Goal: Information Seeking & Learning: Find specific fact

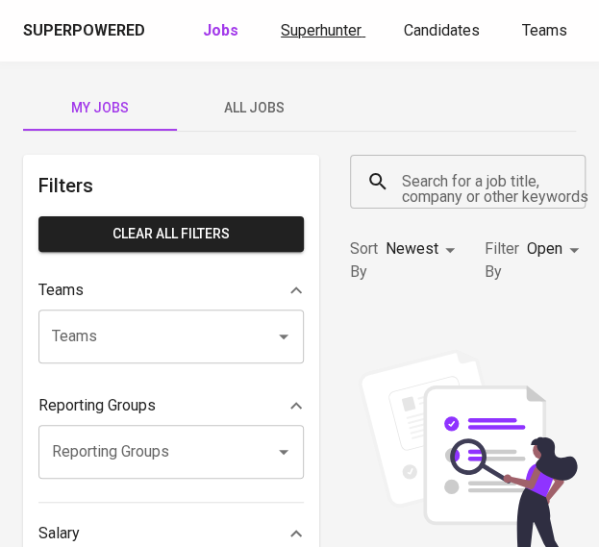
click at [294, 22] on span "Superhunter" at bounding box center [321, 30] width 81 height 18
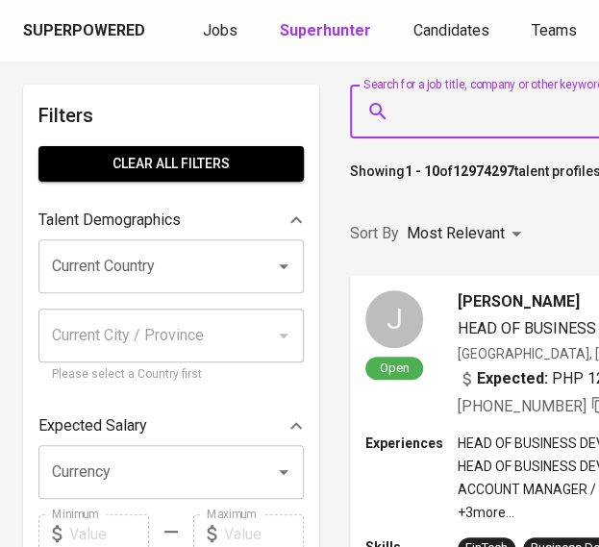
paste input "[EMAIL_ADDRESS][DOMAIN_NAME]"
type input "[EMAIL_ADDRESS][DOMAIN_NAME]"
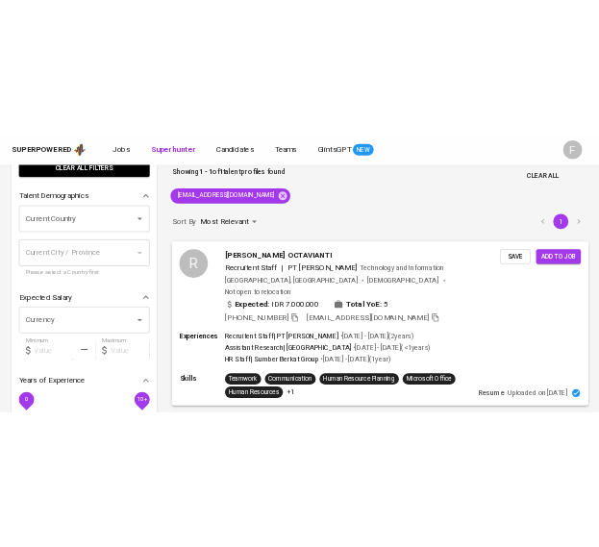
scroll to position [192, 0]
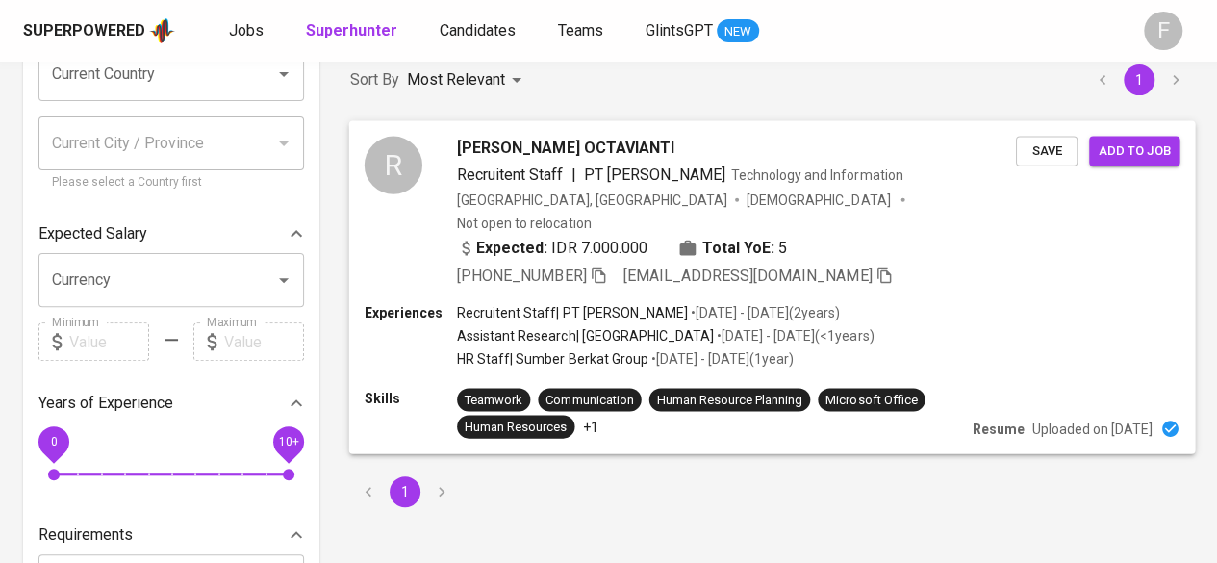
click at [598, 265] on icon "button" at bounding box center [598, 273] width 17 height 17
